Goal: Task Accomplishment & Management: Use online tool/utility

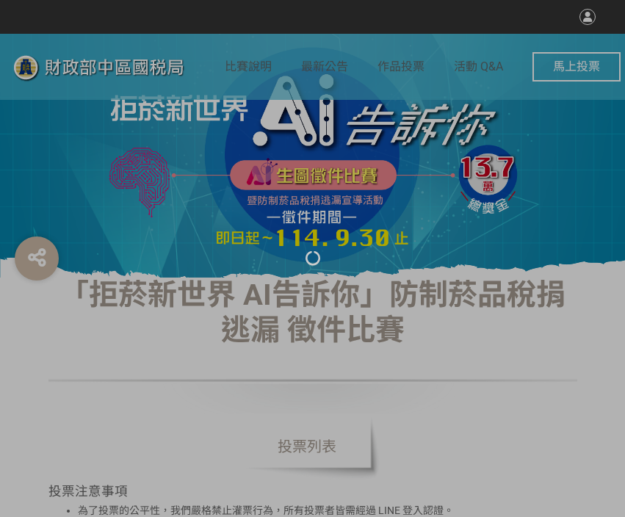
select select "vote"
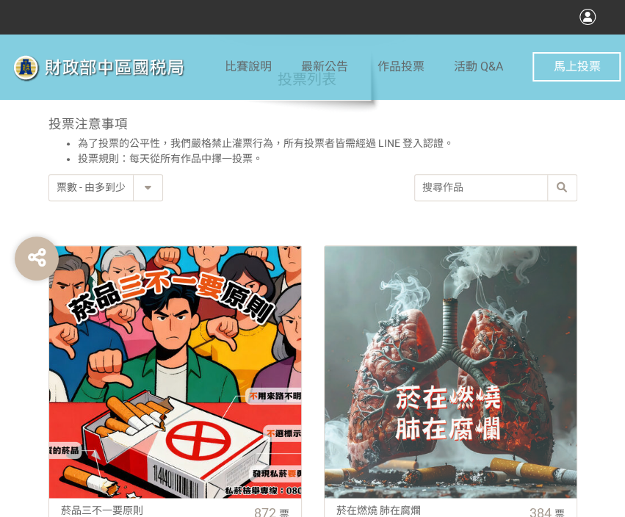
scroll to position [587, 0]
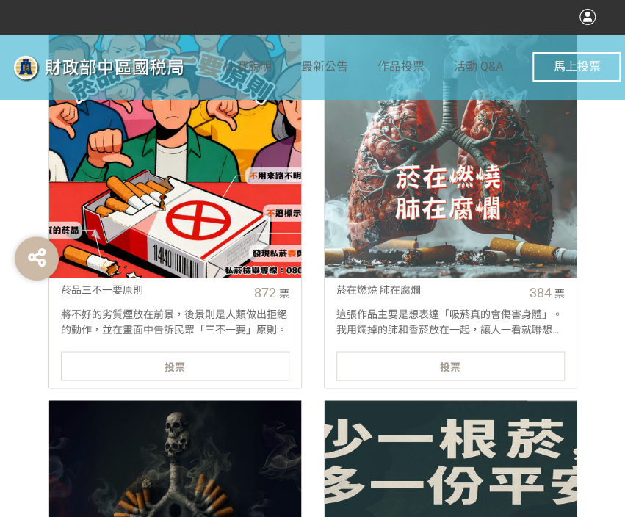
click at [233, 355] on div "投票" at bounding box center [175, 365] width 228 height 29
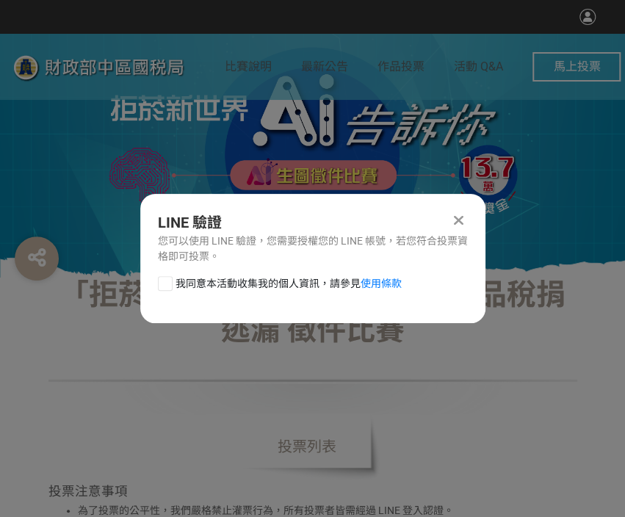
scroll to position [0, 0]
click at [166, 280] on div at bounding box center [165, 283] width 15 height 15
checkbox input "true"
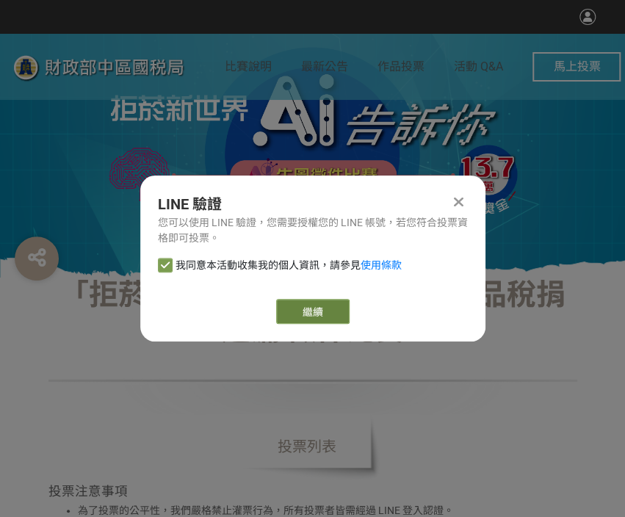
click at [325, 303] on link "繼續" at bounding box center [312, 311] width 73 height 25
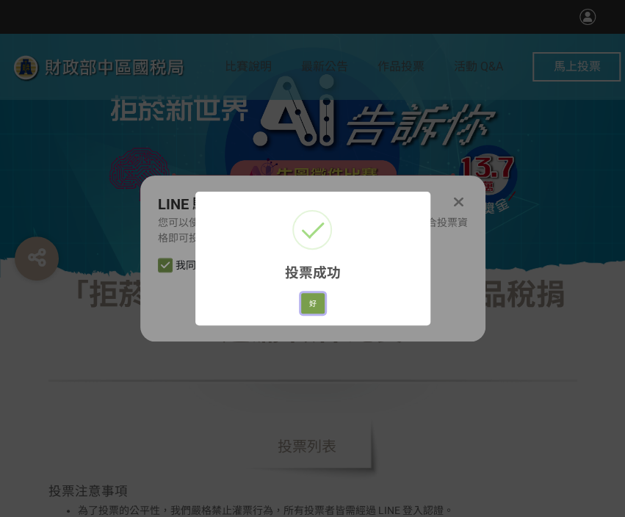
drag, startPoint x: 313, startPoint y: 295, endPoint x: 272, endPoint y: 307, distance: 42.1
click at [313, 295] on button "好" at bounding box center [312, 303] width 23 height 21
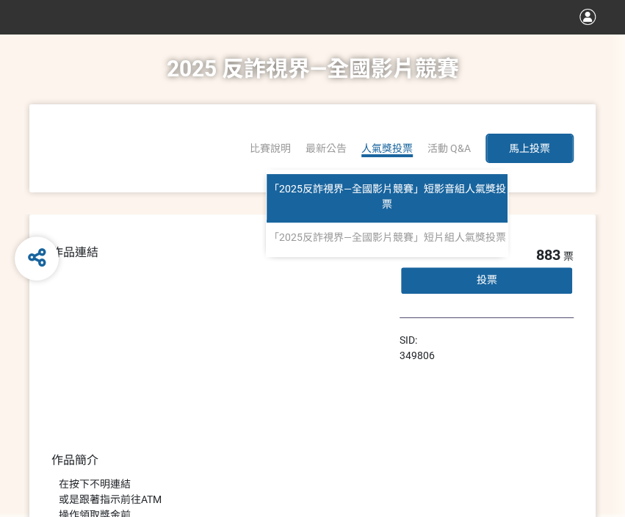
click at [383, 195] on link "「2025反詐視界—全國影片競賽」短影音組人氣獎投票" at bounding box center [387, 198] width 241 height 48
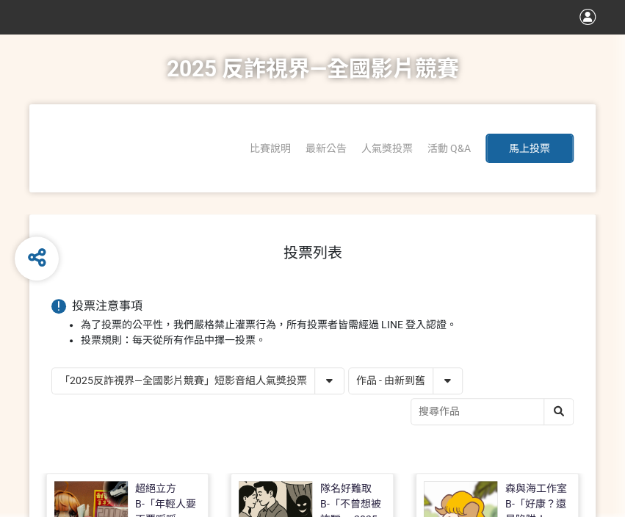
drag, startPoint x: 383, startPoint y: 374, endPoint x: 385, endPoint y: 390, distance: 15.5
click at [383, 374] on select "作品 - 由新到舊 作品 - 由舊到新 票數 - 由多到少 票數 - 由少到多" at bounding box center [405, 381] width 113 height 26
select select "vote"
click at [349, 368] on select "作品 - 由新到舊 作品 - 由舊到新 票數 - 由多到少 票數 - 由少到多" at bounding box center [405, 381] width 113 height 26
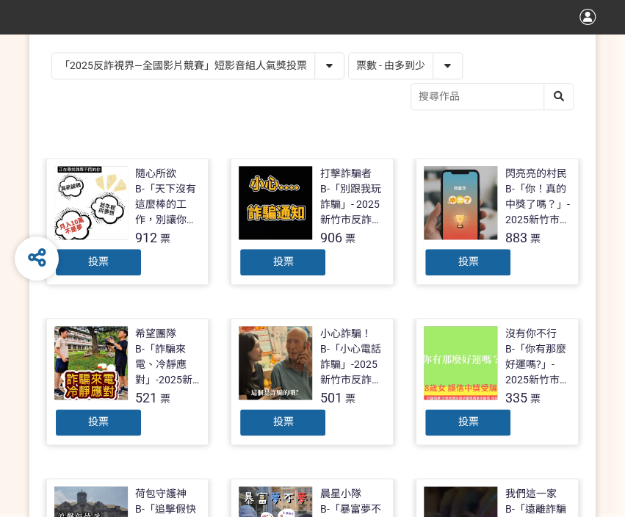
scroll to position [367, 0]
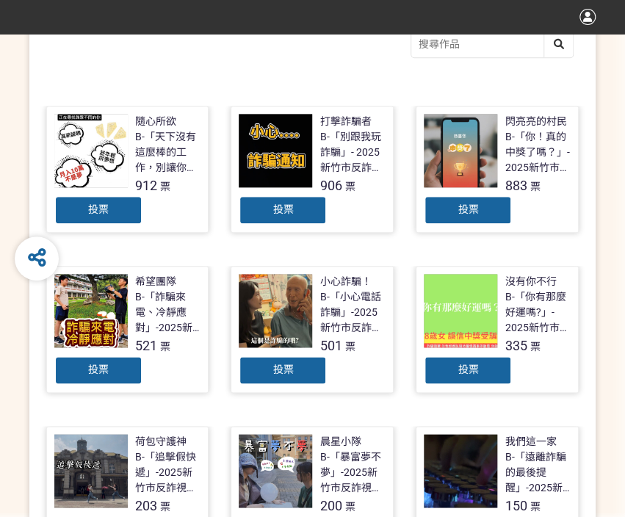
click at [250, 217] on div "投票" at bounding box center [283, 209] width 88 height 29
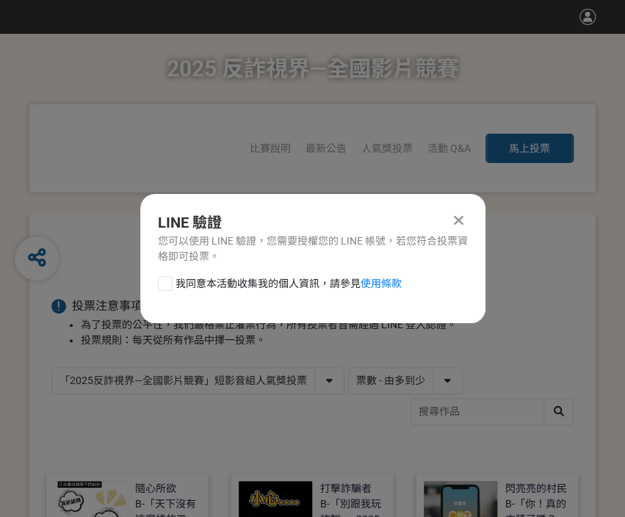
click at [164, 286] on div at bounding box center [165, 283] width 15 height 15
checkbox input "true"
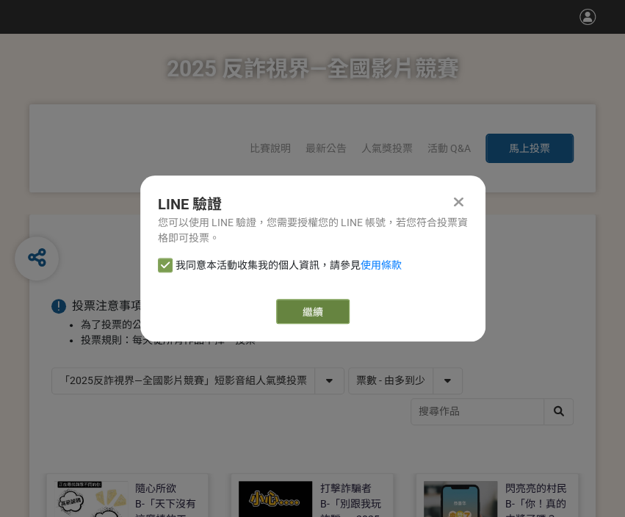
click at [308, 315] on link "繼續" at bounding box center [312, 311] width 73 height 25
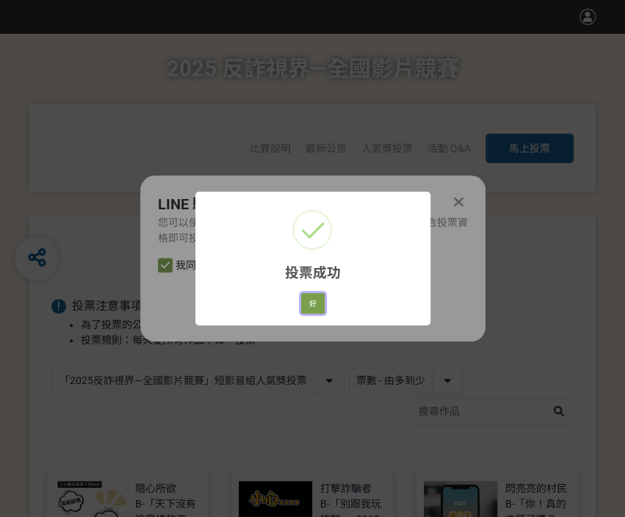
drag, startPoint x: 314, startPoint y: 305, endPoint x: 299, endPoint y: 304, distance: 14.7
click at [314, 305] on button "好" at bounding box center [312, 303] width 23 height 21
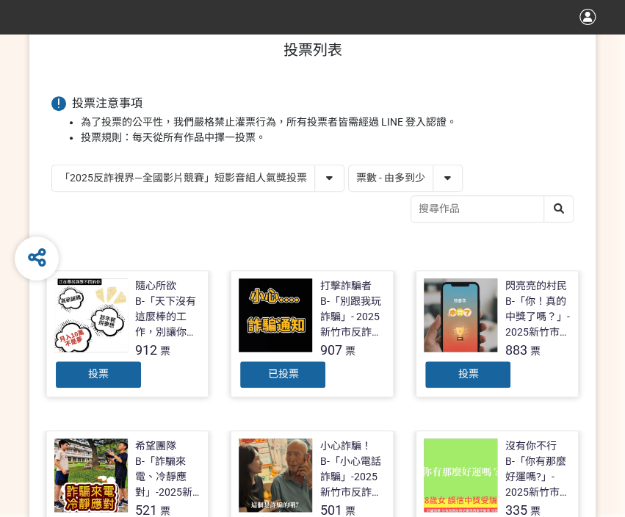
scroll to position [236, 0]
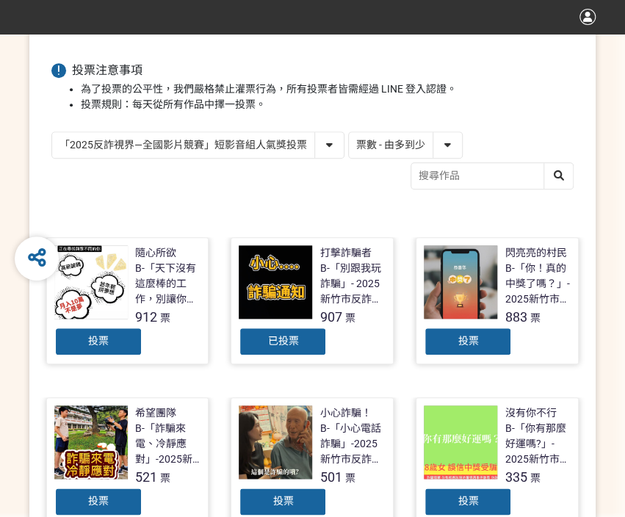
click at [252, 151] on select "「2025反詐視界—全國影片競賽」短影音組人氣獎投票 「2025反詐視界—全國影片競賽」短片組人氣獎投票" at bounding box center [197, 145] width 291 height 26
select select "13146"
click at [52, 132] on select "「2025反詐視界—全國影片競賽」短影音組人氣獎投票 「2025反詐視界—全國影片競賽」短片組人氣獎投票" at bounding box center [197, 145] width 291 height 26
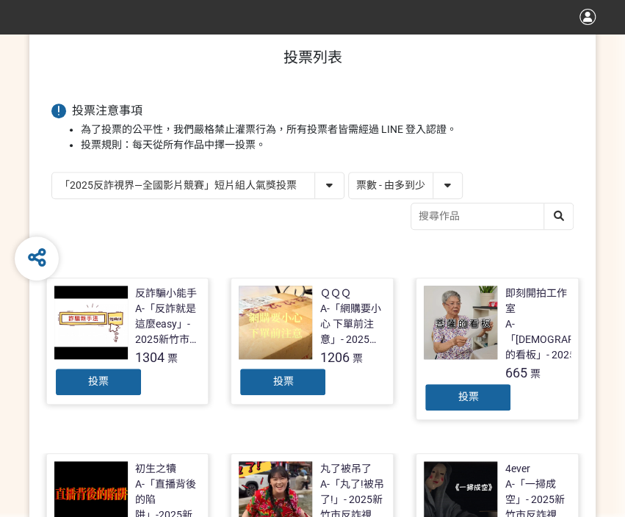
scroll to position [220, 0]
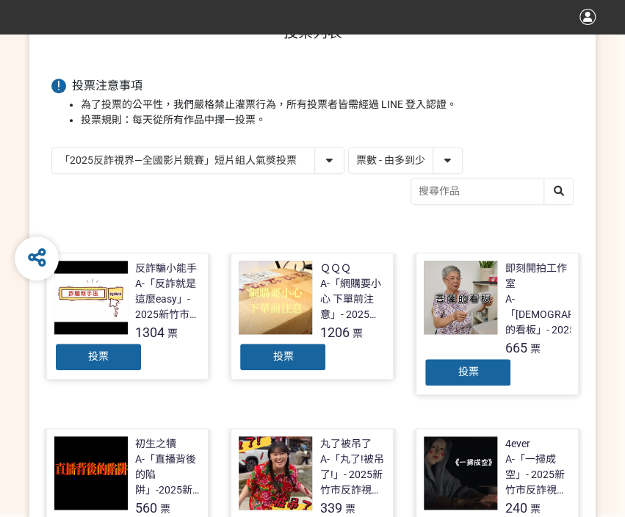
click at [254, 356] on div "投票" at bounding box center [283, 356] width 88 height 29
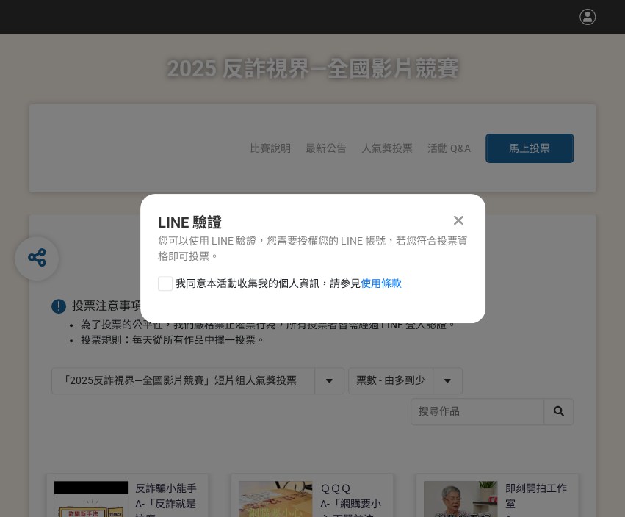
click at [159, 287] on div at bounding box center [165, 283] width 15 height 15
checkbox input "true"
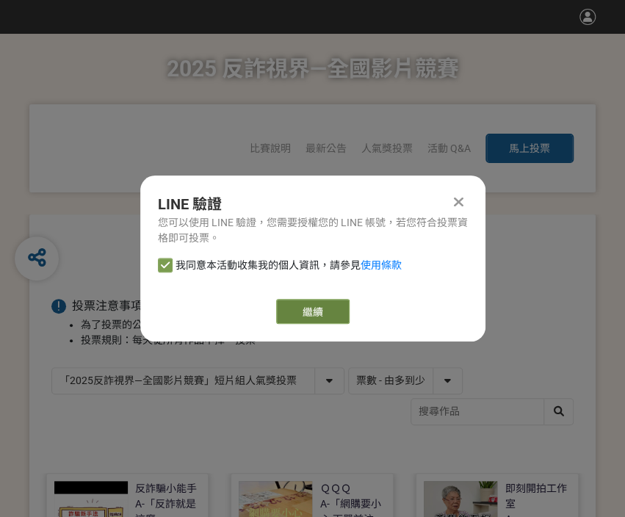
click at [296, 309] on link "繼續" at bounding box center [312, 311] width 73 height 25
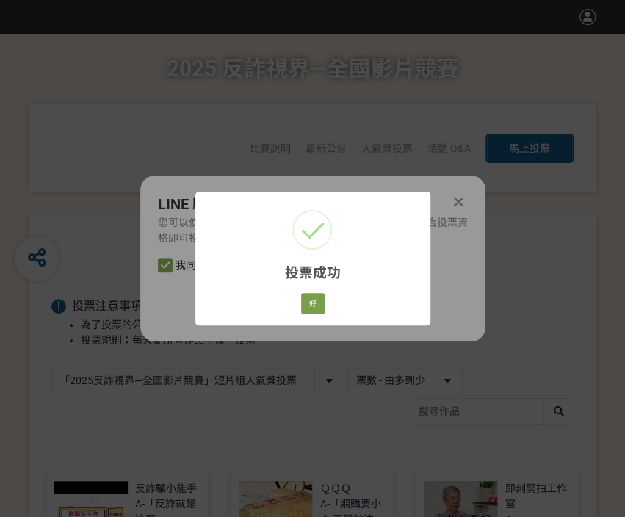
click at [321, 315] on div "好 Cancel" at bounding box center [312, 303] width 28 height 25
click at [317, 311] on button "好" at bounding box center [312, 303] width 23 height 21
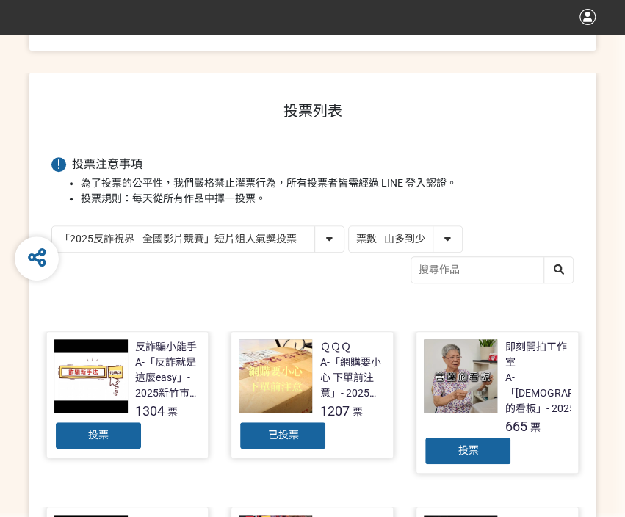
scroll to position [174, 0]
